Goal: Task Accomplishment & Management: Use online tool/utility

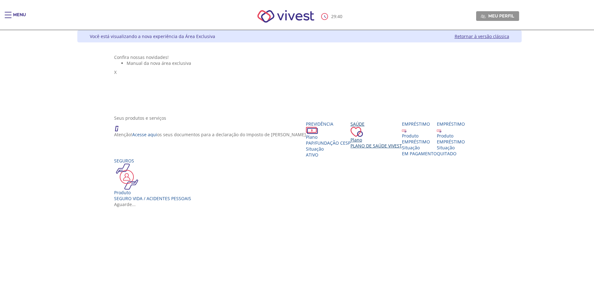
click at [350, 143] on div "Plano" at bounding box center [375, 140] width 51 height 6
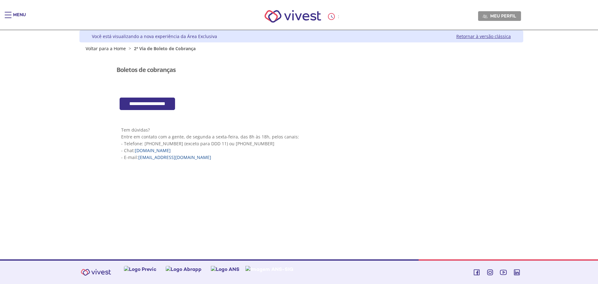
click at [160, 100] on input "**********" at bounding box center [147, 104] width 55 height 13
